Goal: Find specific page/section: Find specific page/section

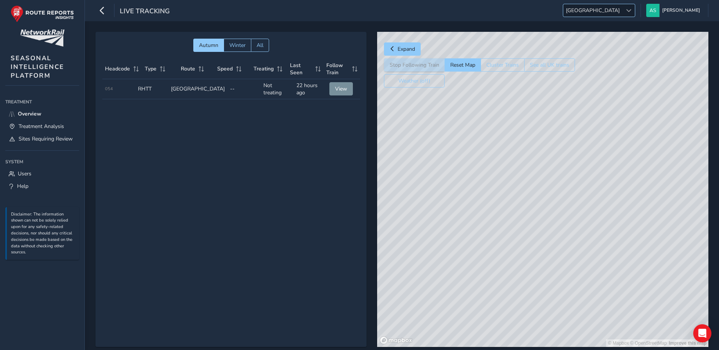
click at [631, 11] on span at bounding box center [628, 10] width 5 height 5
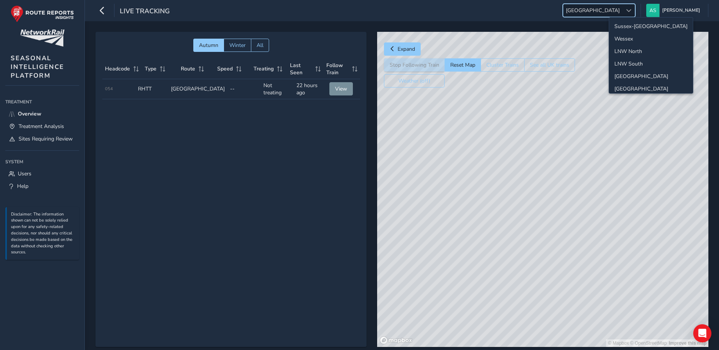
click at [221, 202] on div "Autumn Winter All Headcode Type Route Speed Treating Last Seen Follow Train Hea…" at bounding box center [230, 189] width 271 height 315
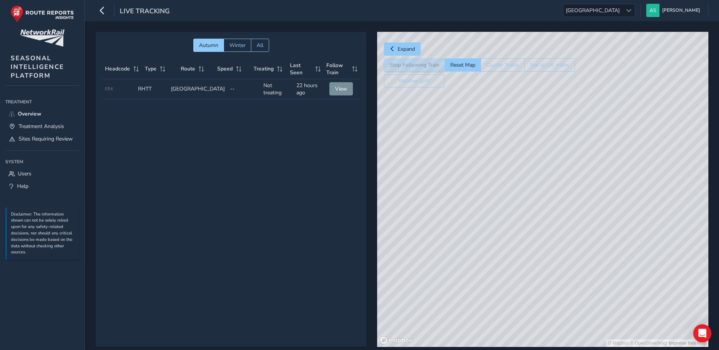
click at [291, 147] on div "Autumn Winter All Headcode Type Route Speed Treating Last Seen Follow Train Hea…" at bounding box center [230, 189] width 271 height 315
drag, startPoint x: 522, startPoint y: 252, endPoint x: 448, endPoint y: 123, distance: 148.8
click at [448, 123] on div "© Mapbox © OpenStreetMap Improve this map" at bounding box center [542, 189] width 331 height 315
click at [622, 12] on span "[GEOGRAPHIC_DATA]" at bounding box center [592, 10] width 59 height 12
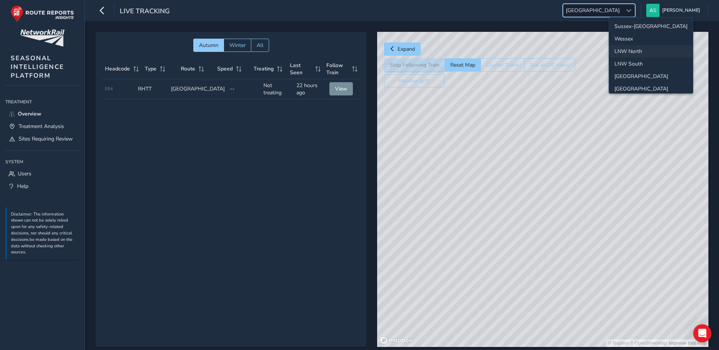
click at [631, 55] on li "LNW North" at bounding box center [651, 51] width 84 height 12
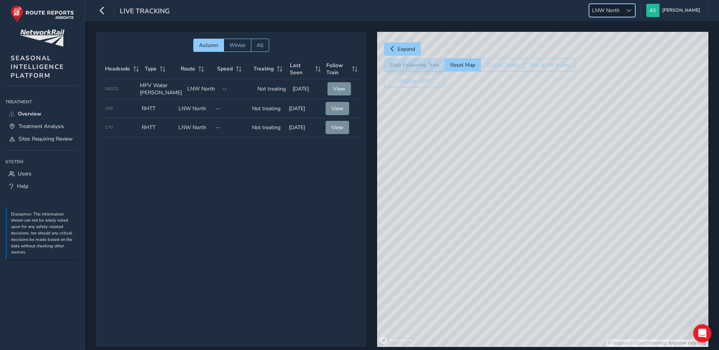
click at [241, 115] on td "Speed --" at bounding box center [230, 108] width 37 height 19
drag, startPoint x: 548, startPoint y: 166, endPoint x: 553, endPoint y: 200, distance: 34.9
click at [553, 200] on div "© Mapbox © OpenStreetMap Improve this map" at bounding box center [542, 189] width 331 height 315
drag, startPoint x: 487, startPoint y: 165, endPoint x: 563, endPoint y: 174, distance: 76.7
click at [563, 174] on div "© Mapbox © OpenStreetMap Improve this map" at bounding box center [542, 189] width 331 height 315
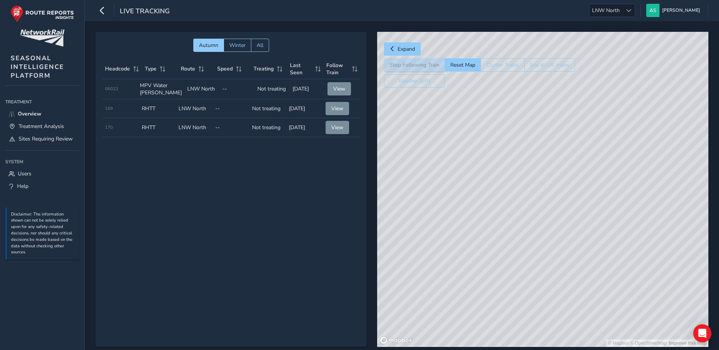
drag, startPoint x: 453, startPoint y: 216, endPoint x: 553, endPoint y: 156, distance: 115.8
click at [553, 156] on div "© Mapbox © OpenStreetMap Improve this map" at bounding box center [542, 189] width 331 height 315
drag, startPoint x: 507, startPoint y: 287, endPoint x: 565, endPoint y: 205, distance: 100.6
click at [565, 205] on div "© Mapbox © OpenStreetMap Improve this map © Maxar" at bounding box center [542, 189] width 331 height 315
drag, startPoint x: 497, startPoint y: 192, endPoint x: 499, endPoint y: 227, distance: 34.2
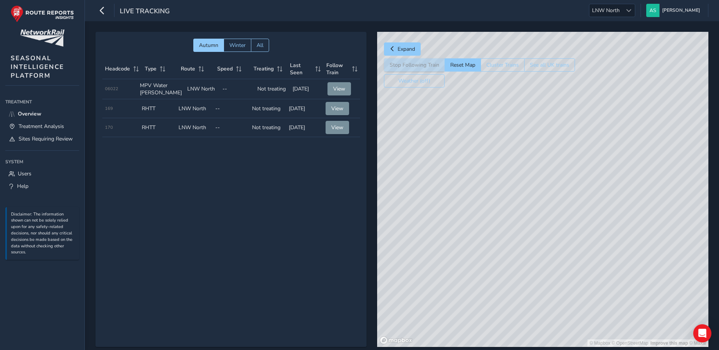
click at [499, 227] on div "© Mapbox © OpenStreetMap Improve this map © Maxar" at bounding box center [542, 189] width 331 height 315
drag, startPoint x: 472, startPoint y: 172, endPoint x: 503, endPoint y: 250, distance: 83.8
click at [503, 250] on div "© Mapbox © OpenStreetMap Improve this map © Maxar" at bounding box center [542, 189] width 331 height 315
drag, startPoint x: 468, startPoint y: 155, endPoint x: 533, endPoint y: 202, distance: 80.3
click at [533, 202] on div "© Mapbox © OpenStreetMap Improve this map © Maxar" at bounding box center [542, 189] width 331 height 315
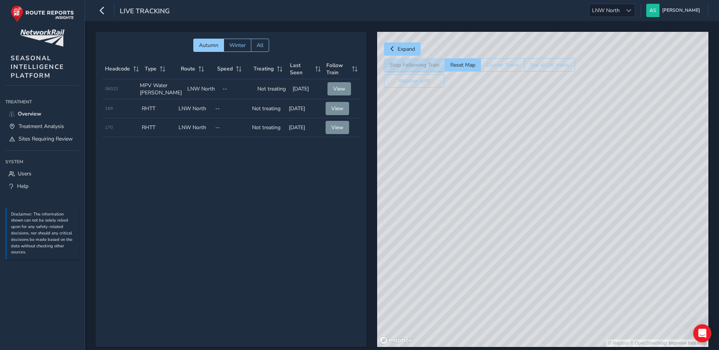
drag, startPoint x: 541, startPoint y: 267, endPoint x: 511, endPoint y: 153, distance: 117.4
click at [511, 154] on div "© Mapbox © OpenStreetMap Improve this map" at bounding box center [542, 189] width 331 height 315
drag, startPoint x: 558, startPoint y: 270, endPoint x: 562, endPoint y: 179, distance: 91.0
click at [562, 179] on div "© Mapbox © OpenStreetMap Improve this map" at bounding box center [542, 189] width 331 height 315
drag, startPoint x: 577, startPoint y: 258, endPoint x: 564, endPoint y: 203, distance: 56.5
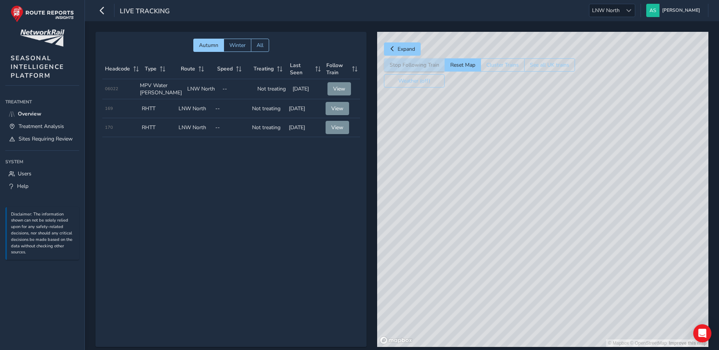
click at [564, 203] on div "© Mapbox © OpenStreetMap Improve this map" at bounding box center [542, 189] width 331 height 315
click at [631, 10] on span at bounding box center [628, 10] width 5 height 5
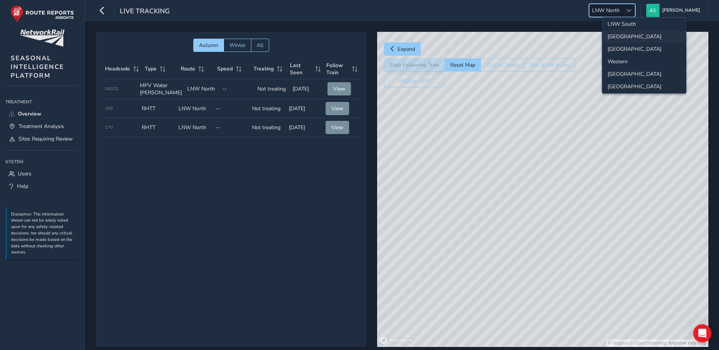
scroll to position [80, 0]
click at [625, 47] on li "[GEOGRAPHIC_DATA]" at bounding box center [644, 47] width 84 height 12
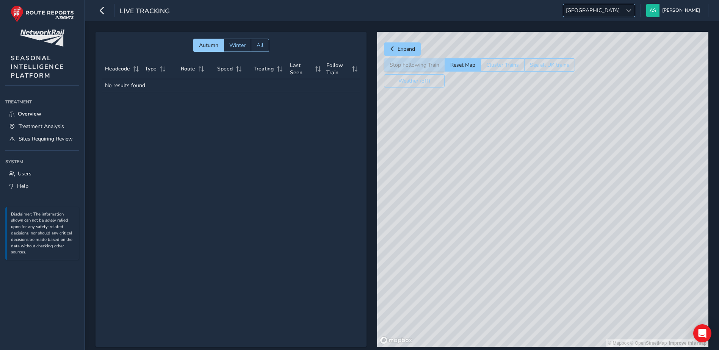
click at [622, 15] on span "[GEOGRAPHIC_DATA]" at bounding box center [592, 10] width 59 height 12
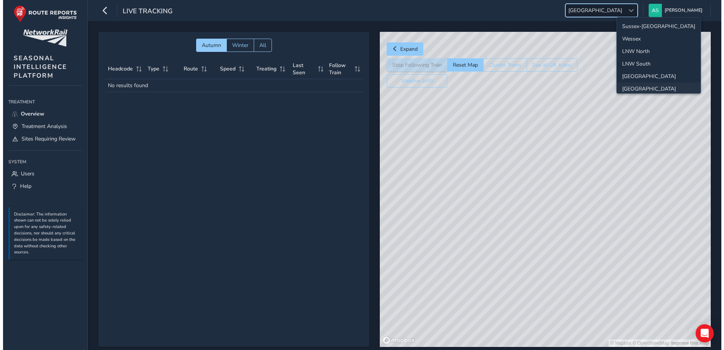
scroll to position [39, 0]
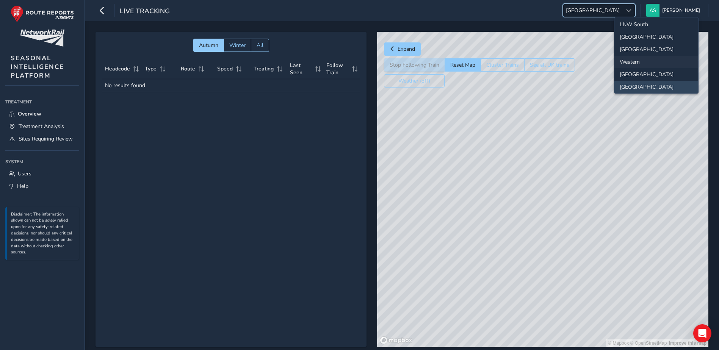
click at [628, 59] on li "Western" at bounding box center [656, 62] width 84 height 12
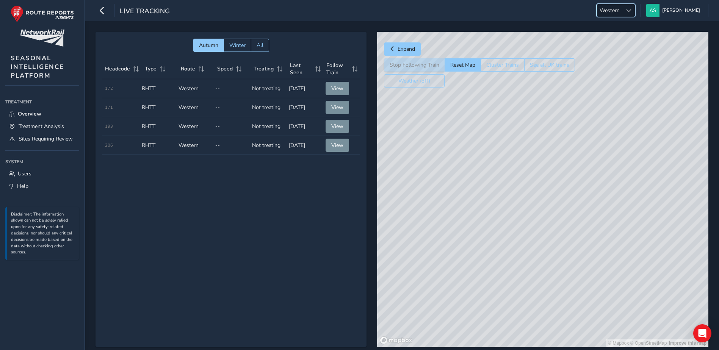
drag, startPoint x: 581, startPoint y: 214, endPoint x: 444, endPoint y: 78, distance: 193.9
click at [444, 78] on div "Expand Stop Following Train Reset Map Cluster Trains See all UK trains Weather …" at bounding box center [542, 189] width 331 height 315
drag, startPoint x: 536, startPoint y: 102, endPoint x: 553, endPoint y: 237, distance: 136.7
click at [553, 237] on div "© Mapbox © OpenStreetMap Improve this map © Maxar" at bounding box center [542, 189] width 331 height 315
drag, startPoint x: 556, startPoint y: 135, endPoint x: 562, endPoint y: 244, distance: 108.9
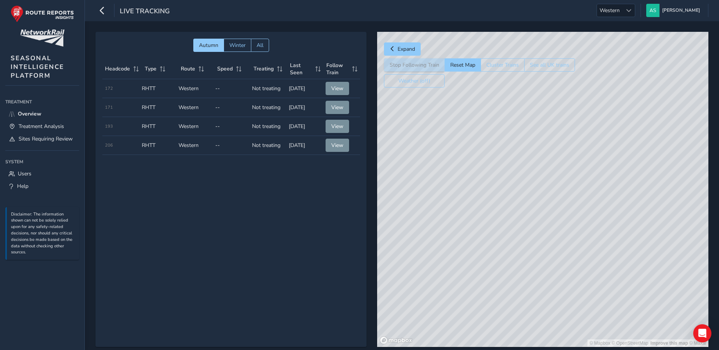
click at [562, 244] on div "© Mapbox © OpenStreetMap Improve this map © Maxar" at bounding box center [542, 189] width 331 height 315
drag, startPoint x: 633, startPoint y: 143, endPoint x: 570, endPoint y: 116, distance: 68.4
click at [570, 116] on div "© Mapbox © OpenStreetMap Improve this map © Maxar" at bounding box center [542, 189] width 331 height 315
click at [180, 211] on div "Autumn Winter All Headcode Type Route Speed Treating Last Seen Follow Train Hea…" at bounding box center [230, 189] width 271 height 315
click at [25, 176] on span "Users" at bounding box center [25, 173] width 14 height 7
